Goal: Information Seeking & Learning: Learn about a topic

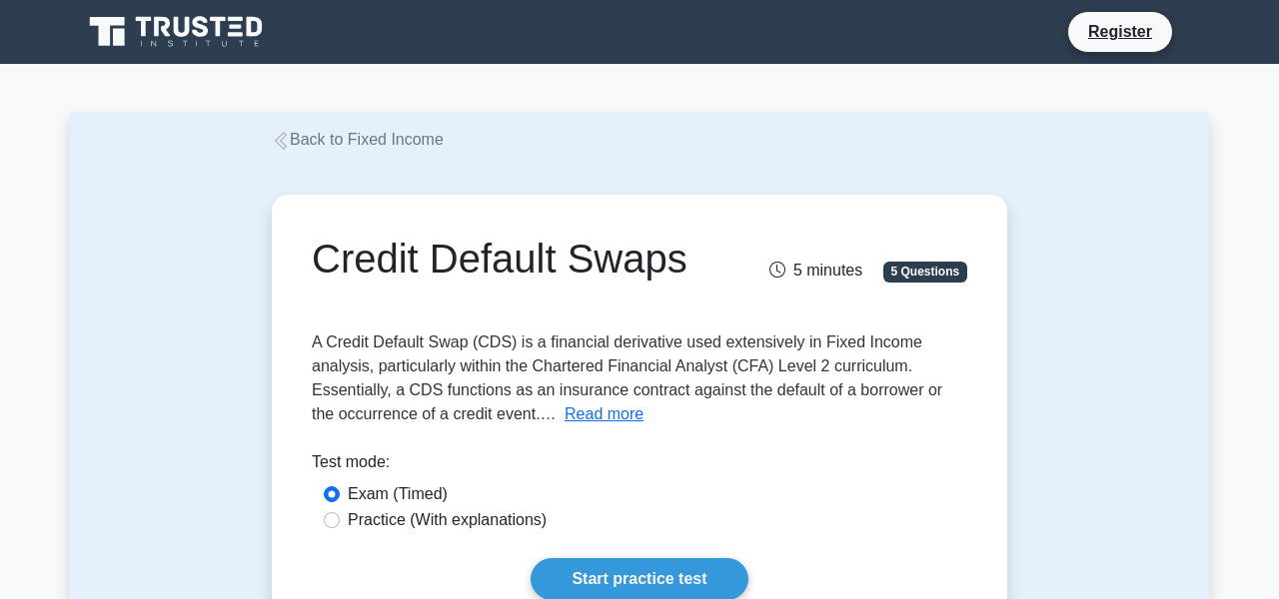
scroll to position [100, 0]
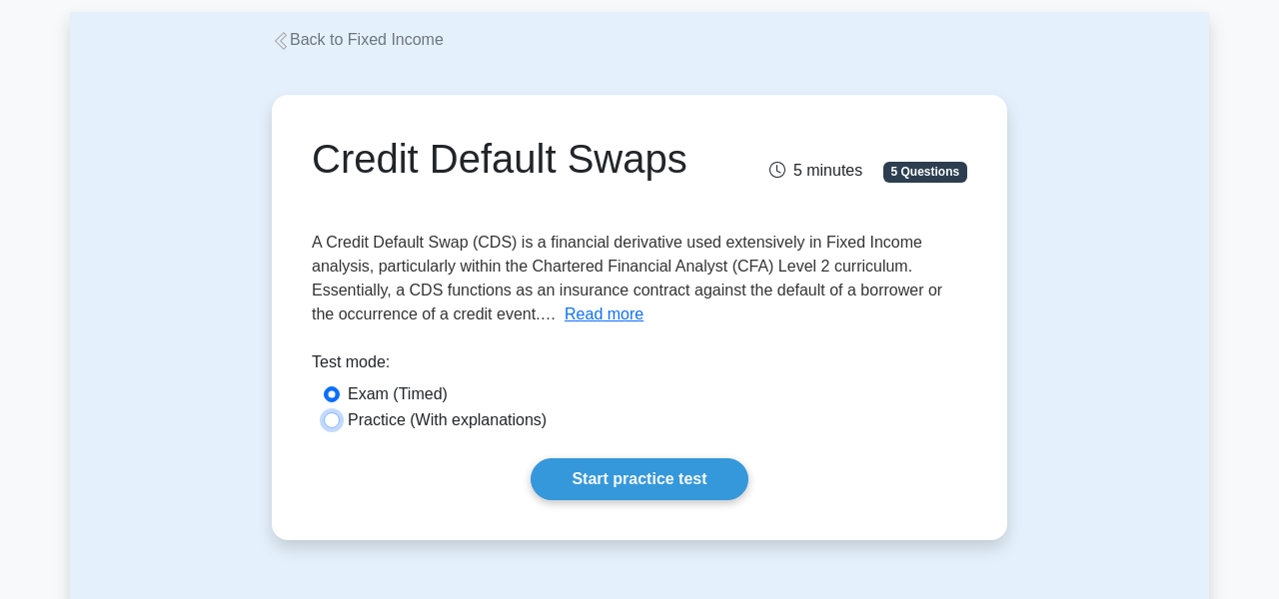
click at [331, 422] on input "Practice (With explanations)" at bounding box center [332, 421] width 16 height 16
radio input "true"
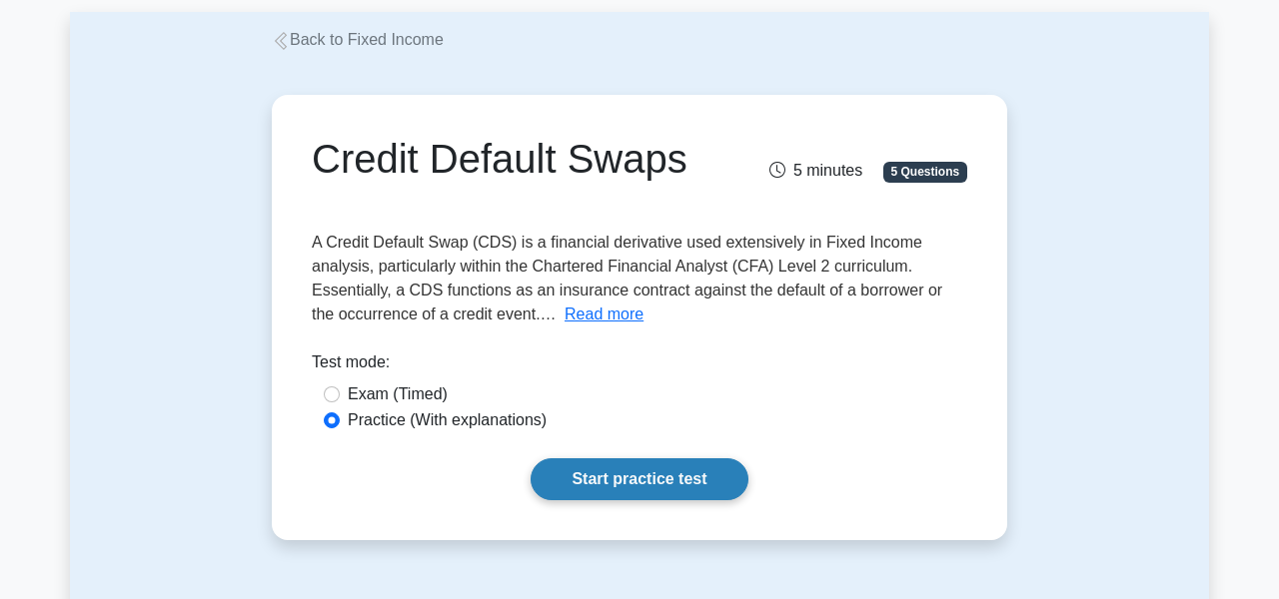
click at [688, 500] on link "Start practice test" at bounding box center [639, 480] width 217 height 42
click at [595, 480] on link "Start practice test" at bounding box center [639, 480] width 217 height 42
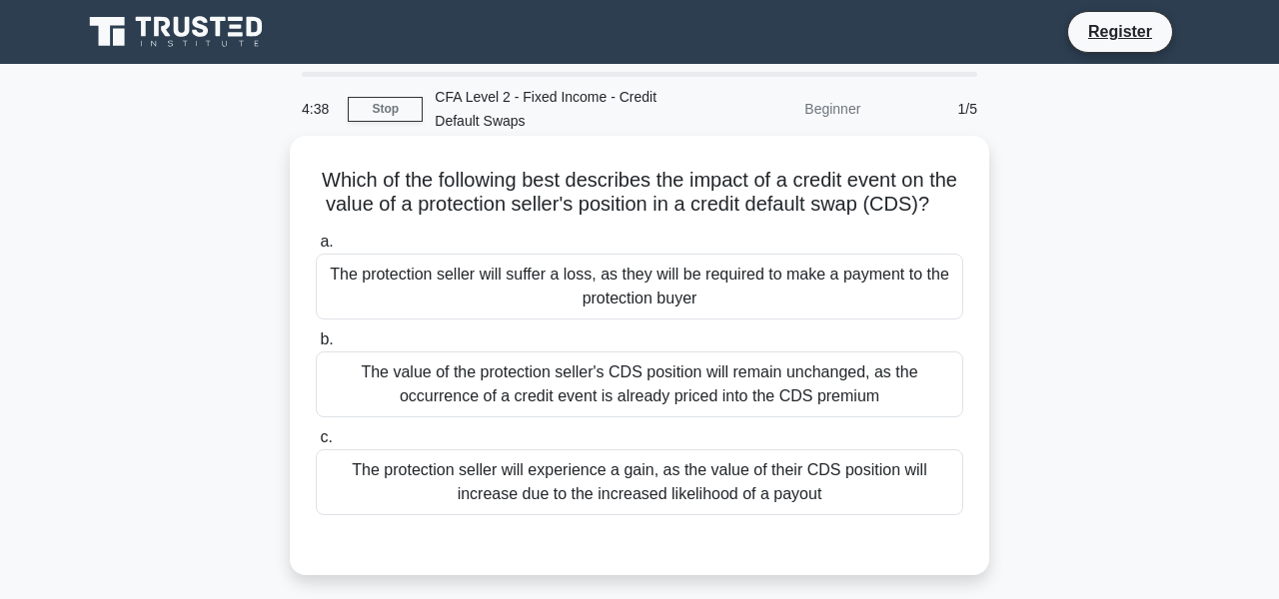
click at [687, 315] on div "The protection seller will suffer a loss, as they will be required to make a pa…" at bounding box center [639, 287] width 647 height 66
click at [316, 249] on input "a. The protection seller will suffer a loss, as they will be required to make a…" at bounding box center [316, 242] width 0 height 13
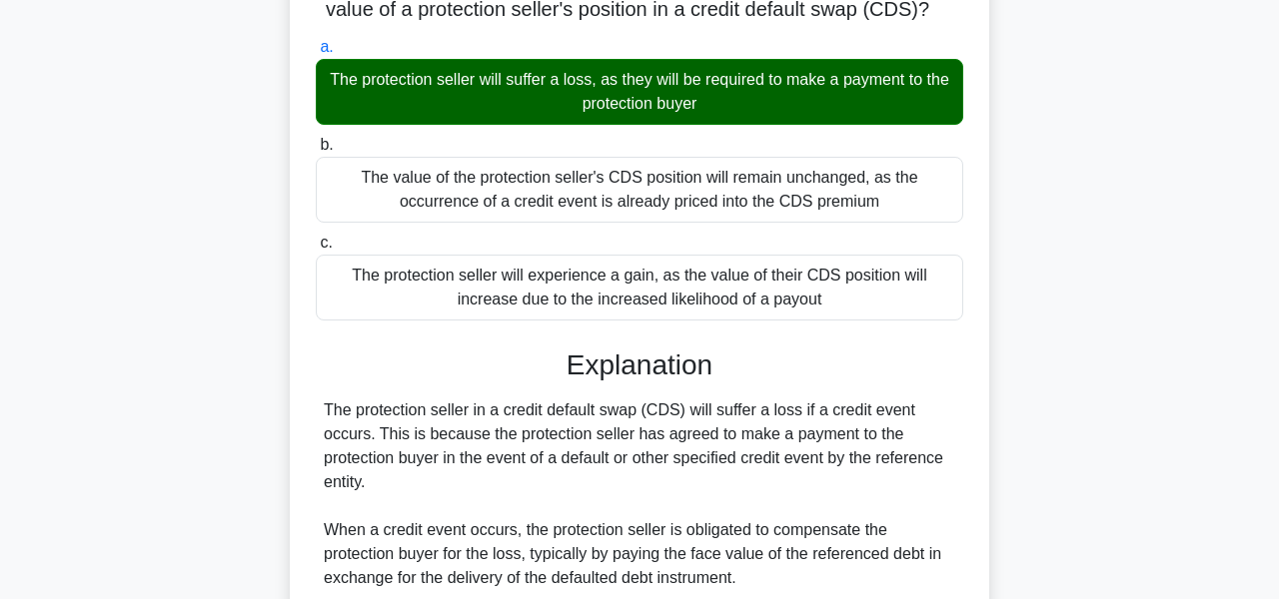
scroll to position [100, 0]
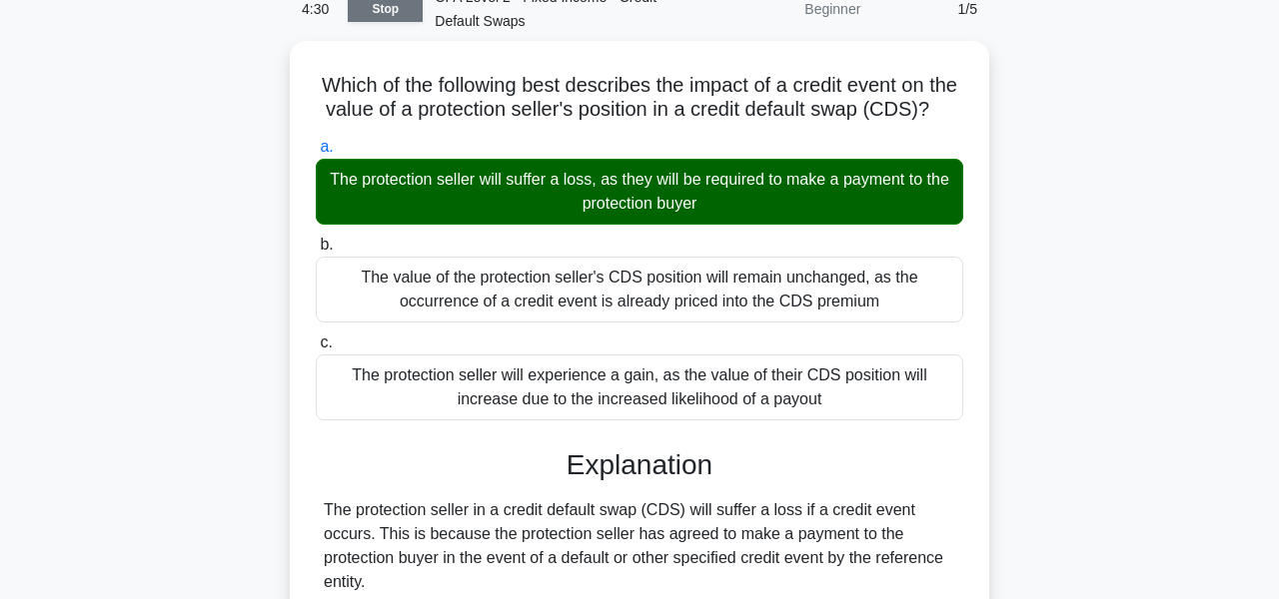
click at [388, 7] on link "Stop" at bounding box center [385, 9] width 75 height 25
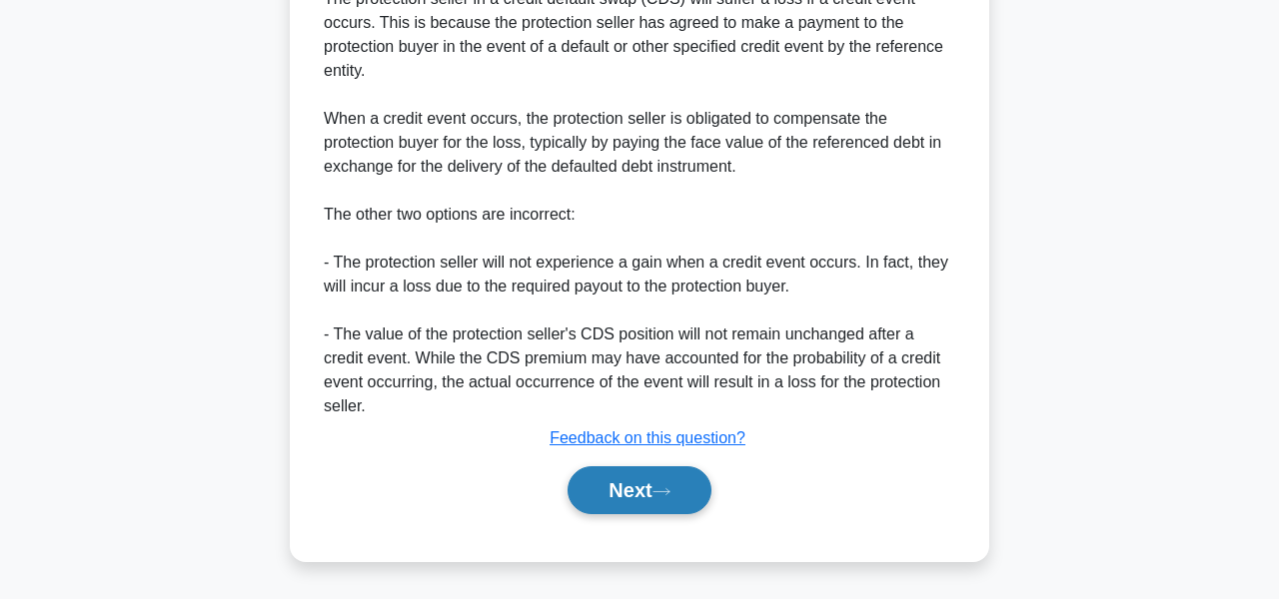
click at [670, 488] on icon at bounding box center [661, 492] width 18 height 11
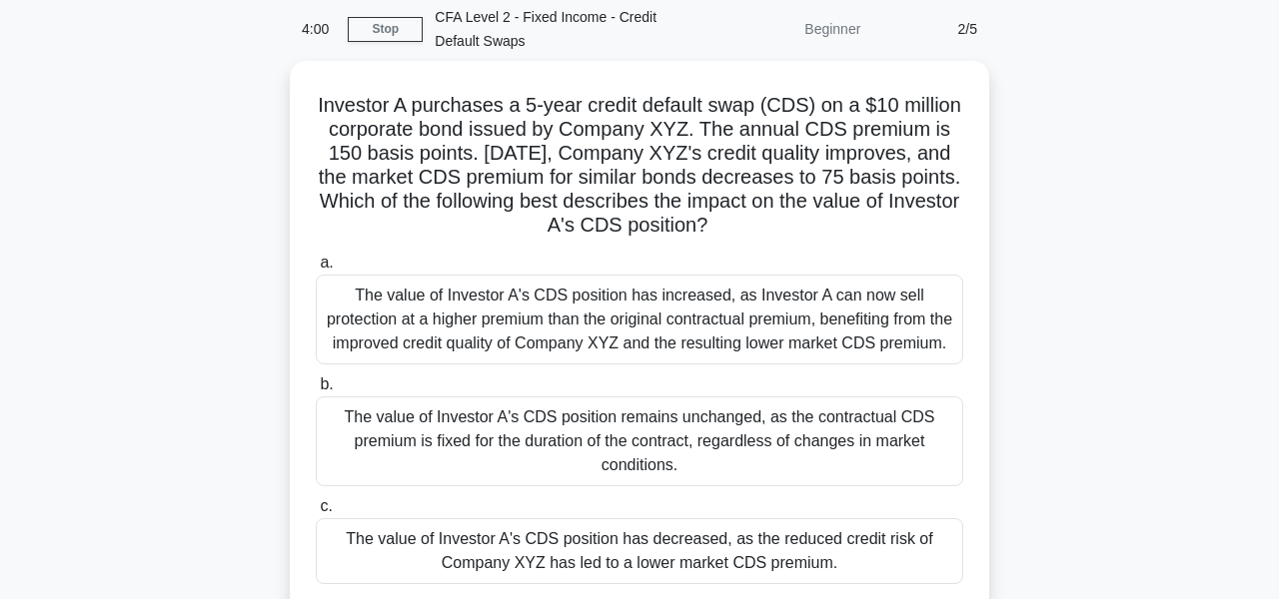
scroll to position [180, 0]
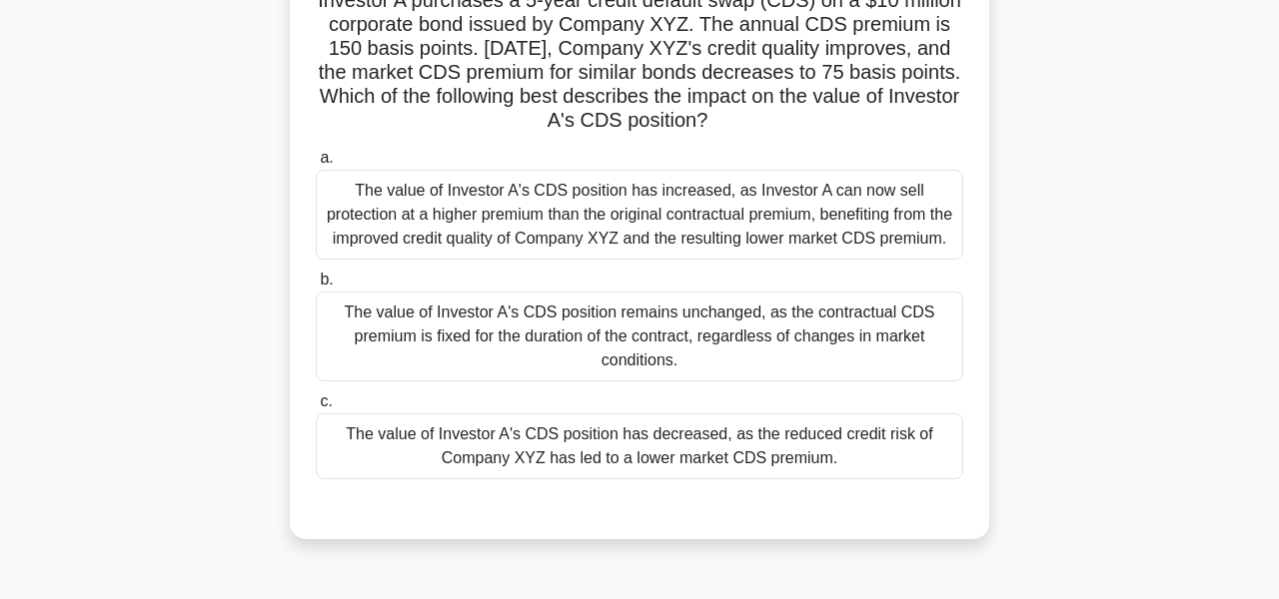
click at [826, 209] on div "The value of Investor A's CDS position has increased, as Investor A can now sel…" at bounding box center [639, 215] width 647 height 90
click at [360, 183] on div "The value of Investor A's CDS position has increased, as Investor A can now sel…" at bounding box center [639, 215] width 647 height 90
click at [316, 165] on input "a. The value of Investor A's CDS position has increased, as Investor A can now …" at bounding box center [316, 158] width 0 height 13
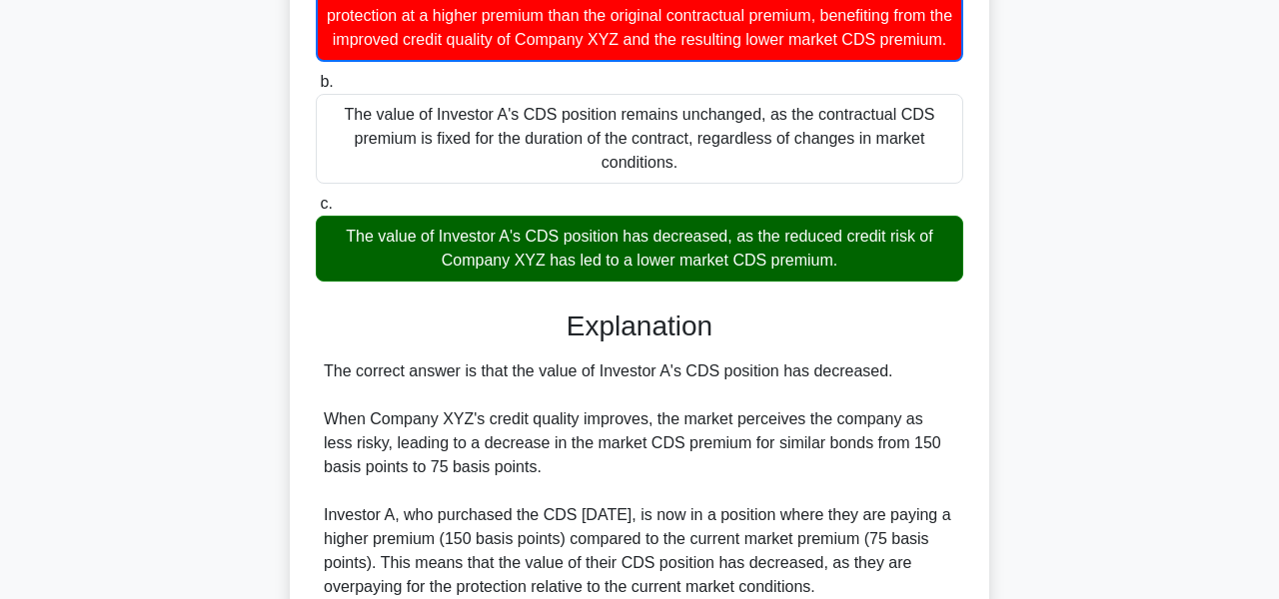
scroll to position [480, 0]
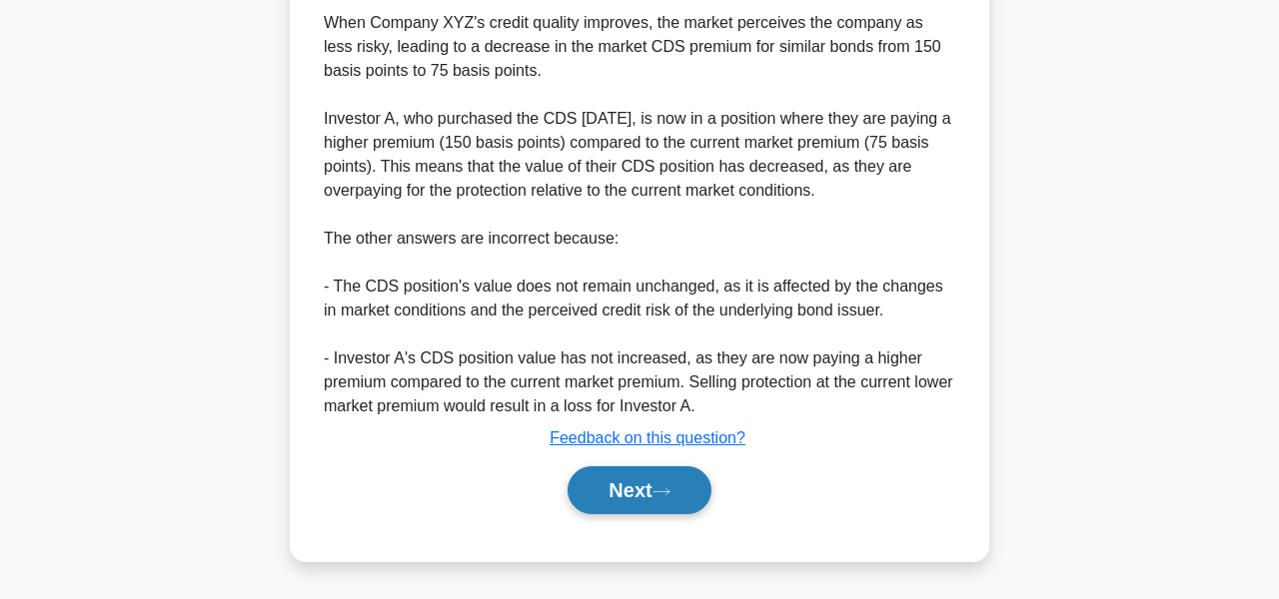
click at [702, 492] on button "Next" at bounding box center [639, 491] width 143 height 48
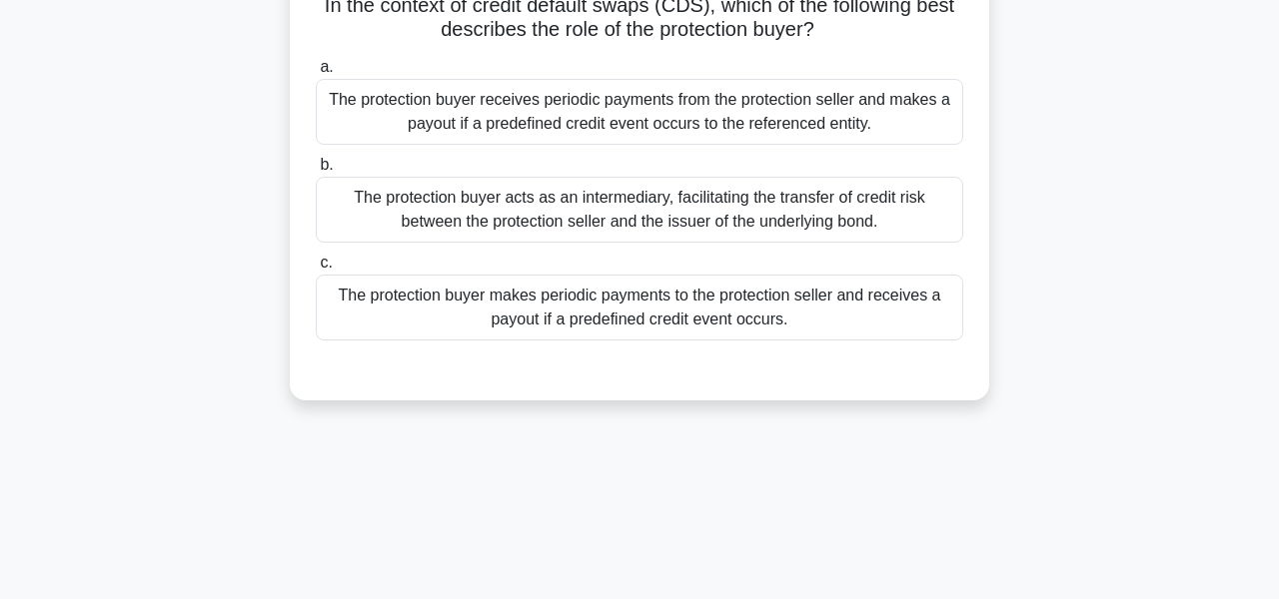
scroll to position [0, 0]
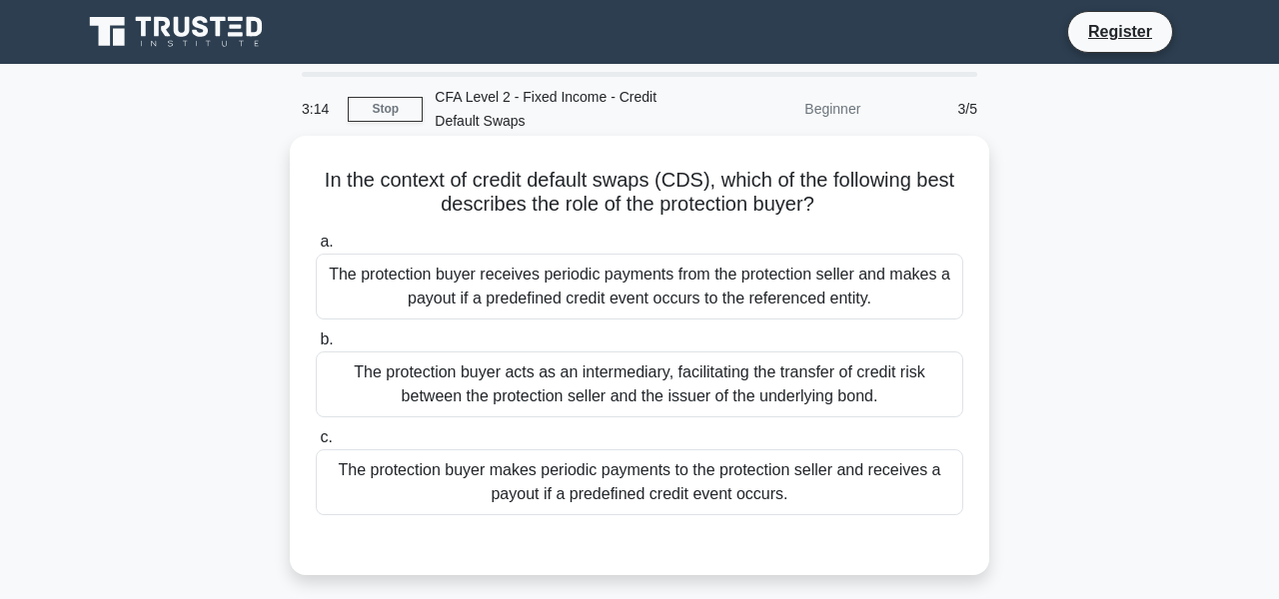
click at [599, 471] on div "The protection buyer makes periodic payments to the protection seller and recei…" at bounding box center [639, 483] width 647 height 66
click at [316, 445] on input "c. The protection buyer makes periodic payments to the protection seller and re…" at bounding box center [316, 438] width 0 height 13
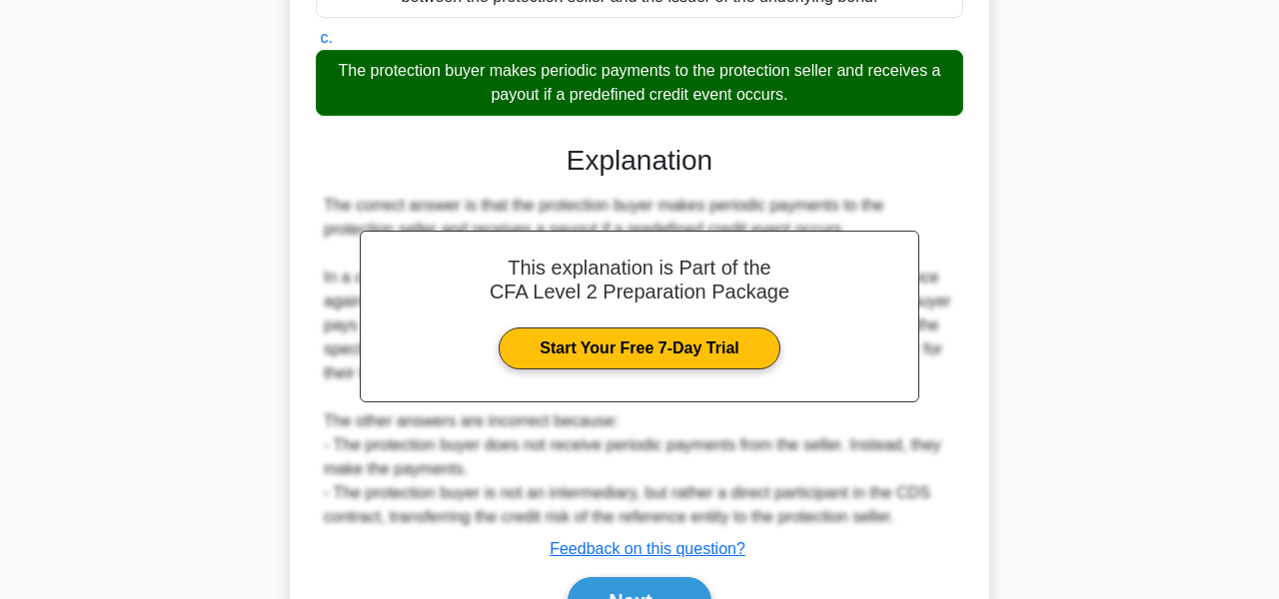
scroll to position [500, 0]
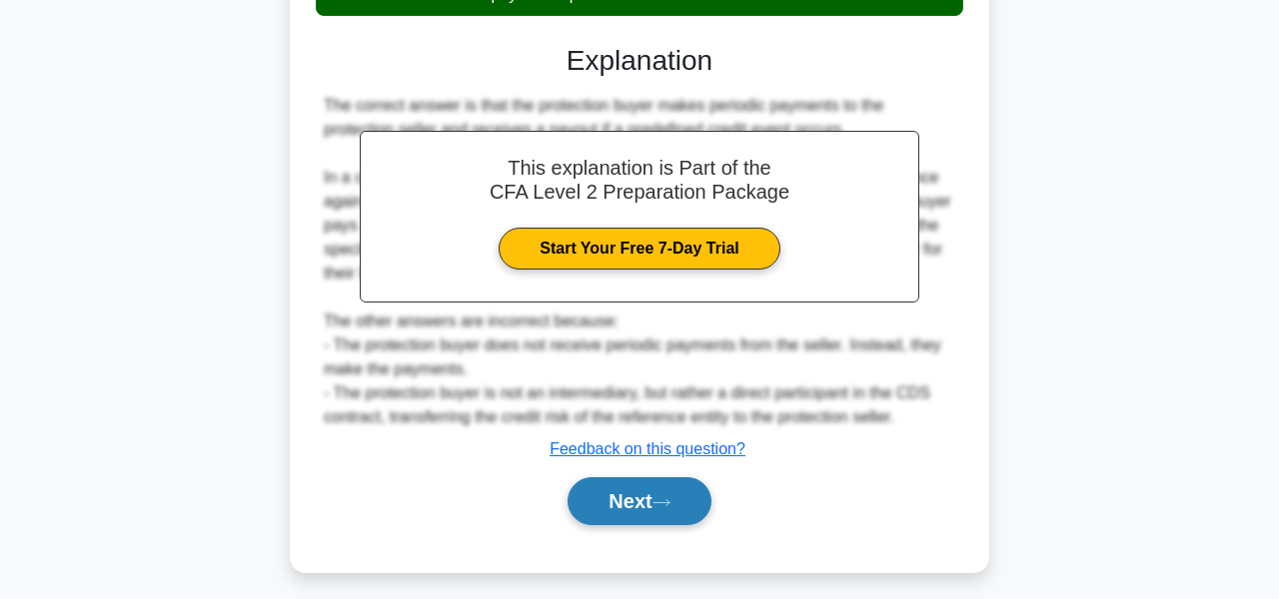
click at [670, 506] on icon at bounding box center [661, 503] width 18 height 11
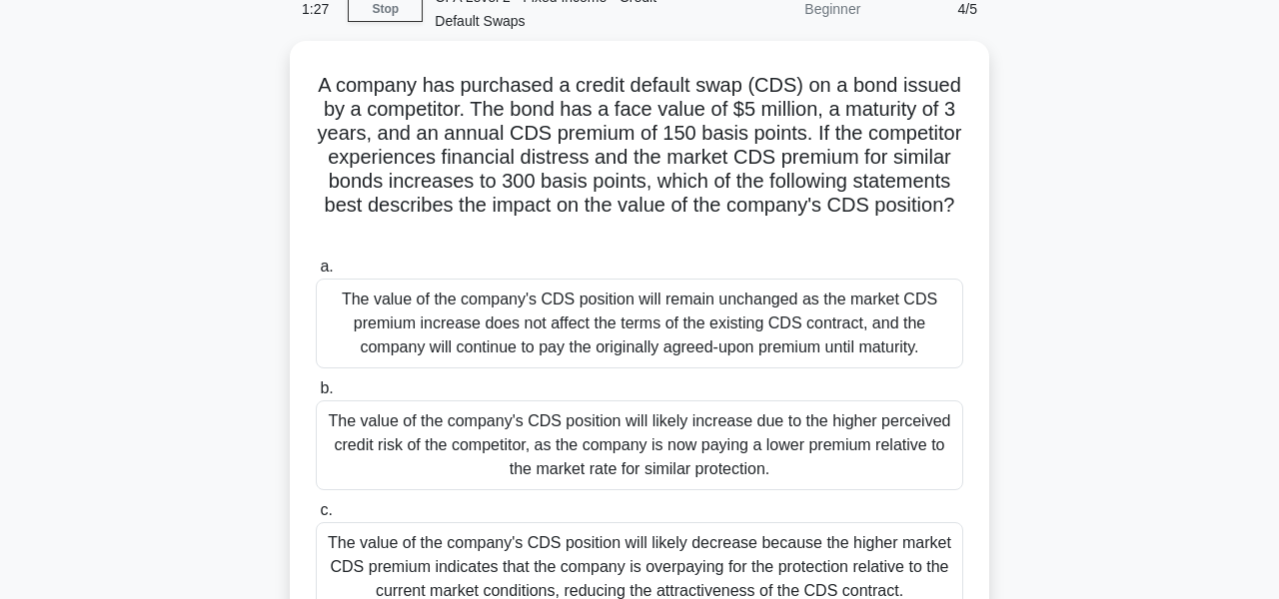
scroll to position [200, 0]
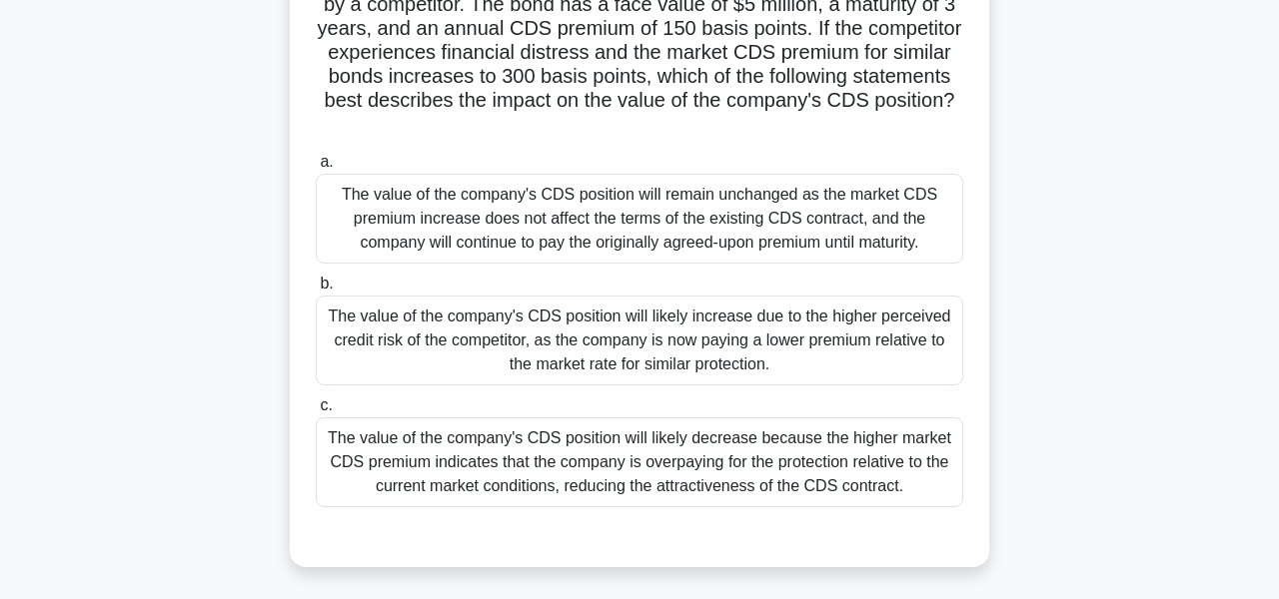
click at [858, 335] on div "The value of the company's CDS position will likely increase due to the higher …" at bounding box center [639, 341] width 647 height 90
click at [316, 291] on input "b. The value of the company's CDS position will likely increase due to the high…" at bounding box center [316, 284] width 0 height 13
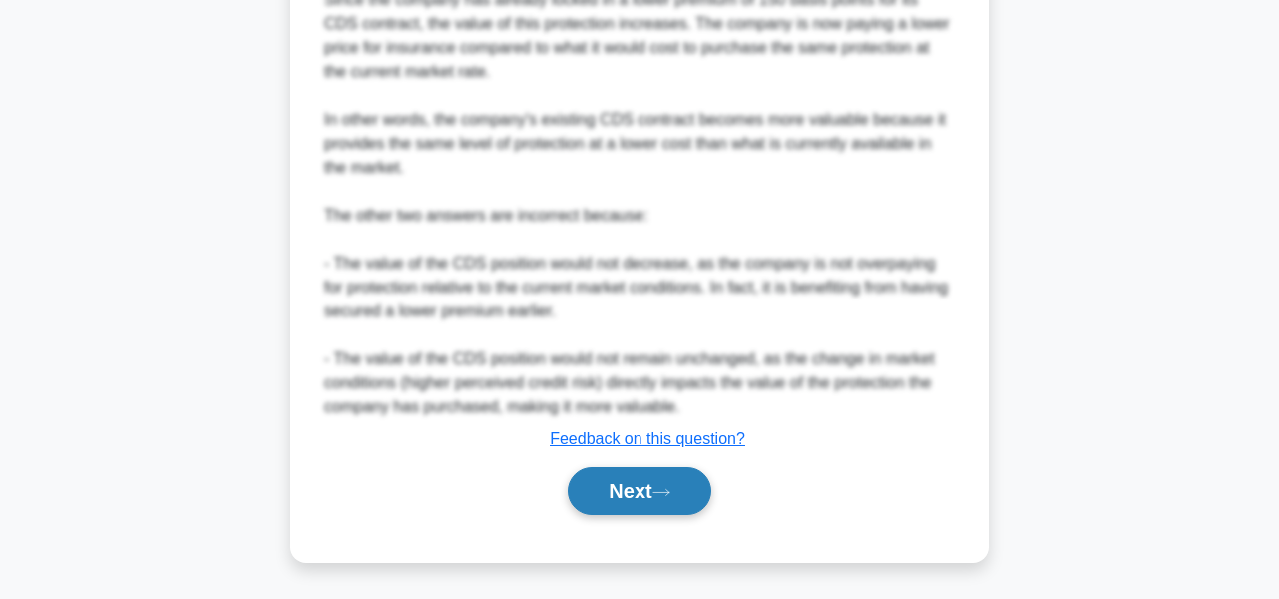
click at [668, 503] on button "Next" at bounding box center [639, 492] width 143 height 48
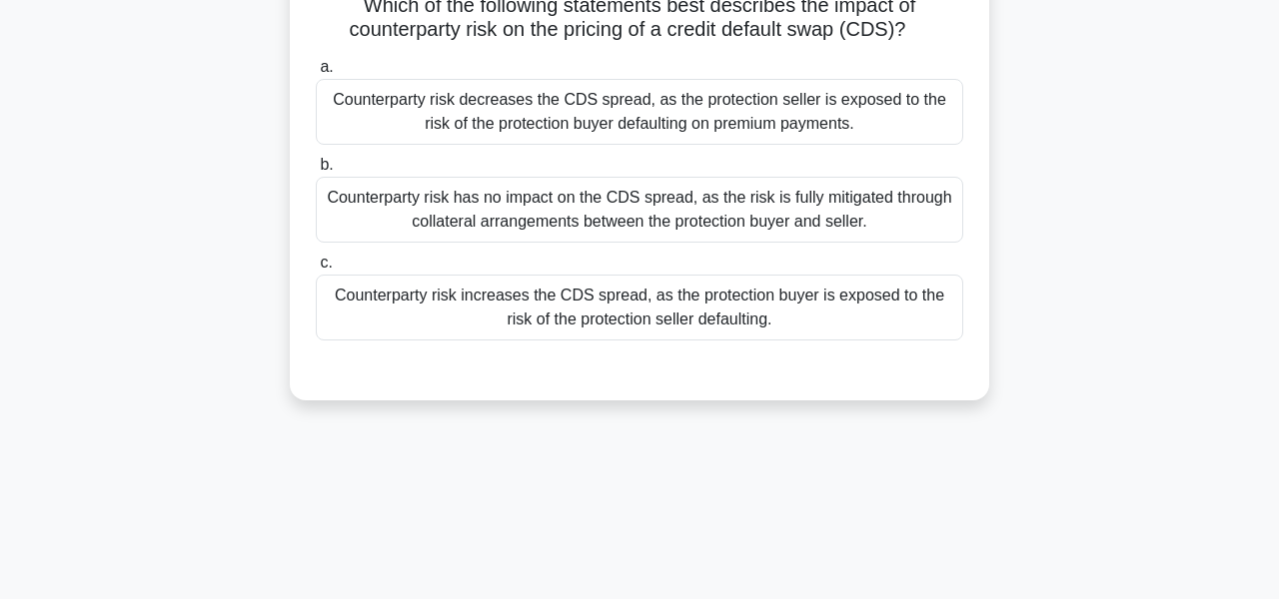
scroll to position [80, 0]
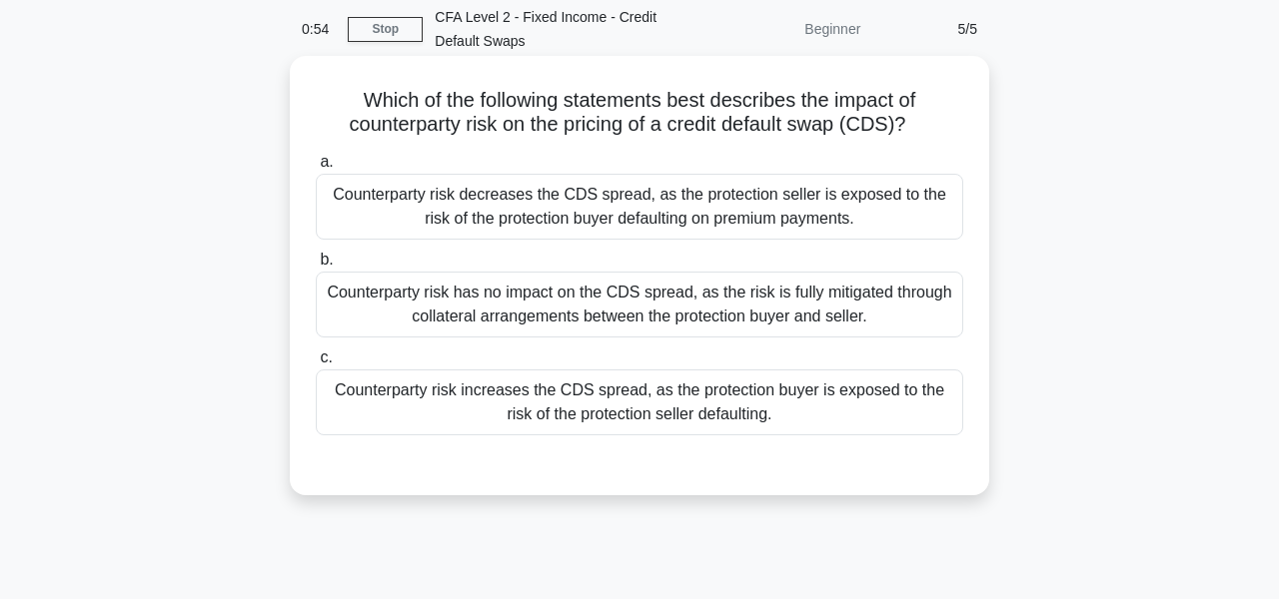
click at [732, 219] on div "Counterparty risk decreases the CDS spread, as the protection seller is exposed…" at bounding box center [639, 207] width 647 height 66
click at [316, 169] on input "a. Counterparty risk decreases the CDS spread, as the protection seller is expo…" at bounding box center [316, 162] width 0 height 13
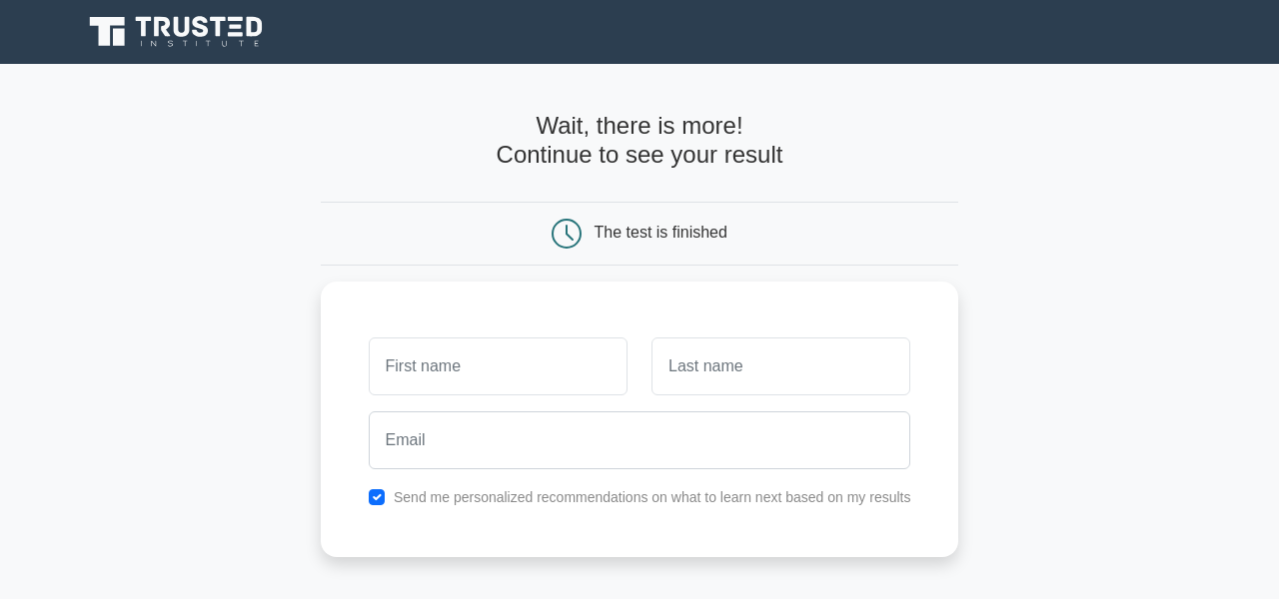
scroll to position [100, 0]
click at [592, 232] on div "The test is finished" at bounding box center [640, 234] width 426 height 30
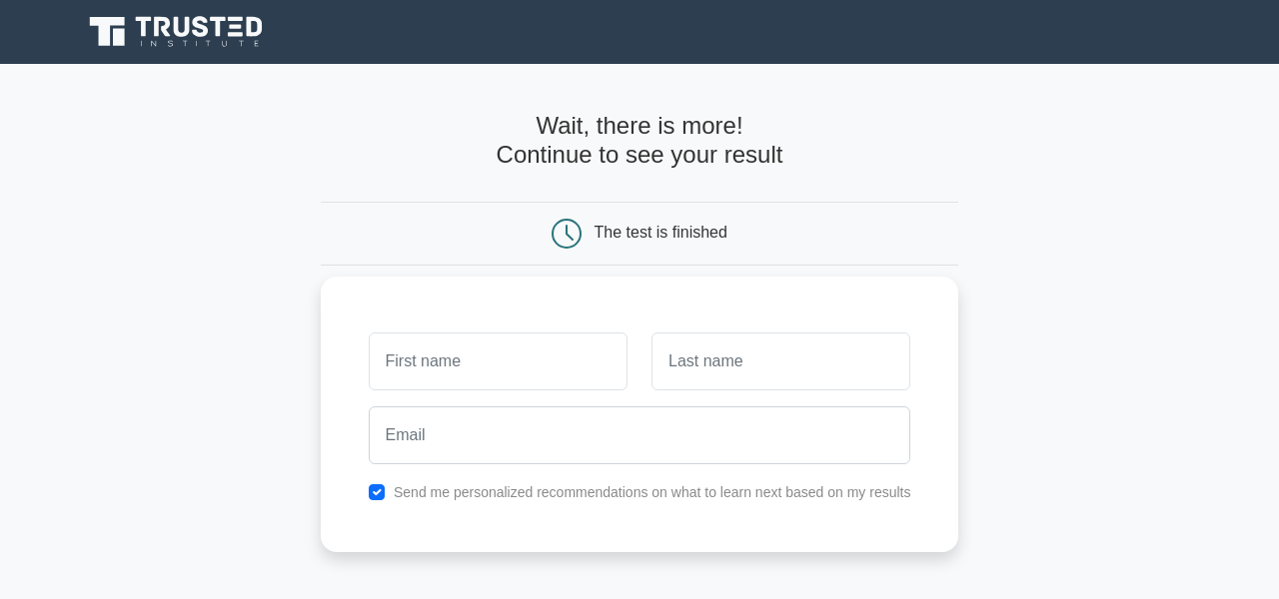
scroll to position [300, 0]
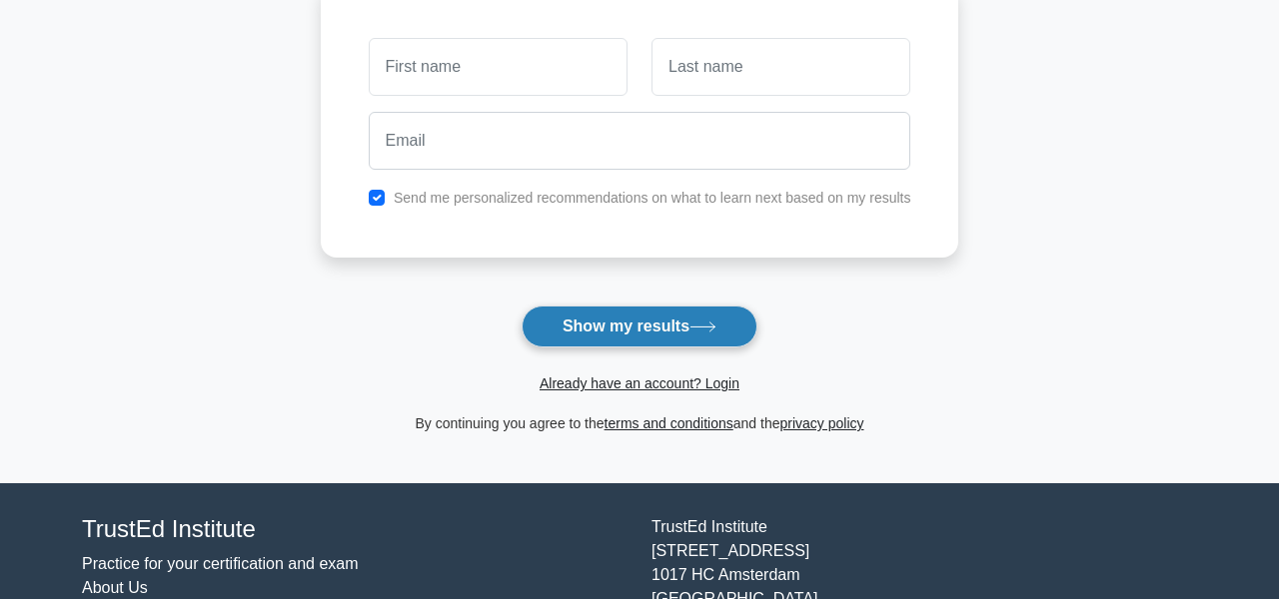
click at [623, 335] on button "Show my results" at bounding box center [640, 327] width 236 height 42
